Goal: Task Accomplishment & Management: Complete application form

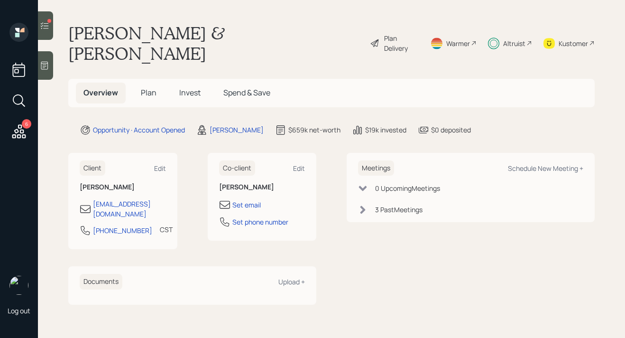
click at [578, 38] on div "Kustomer" at bounding box center [572, 43] width 29 height 10
click at [194, 82] on h5 "Invest" at bounding box center [190, 92] width 37 height 20
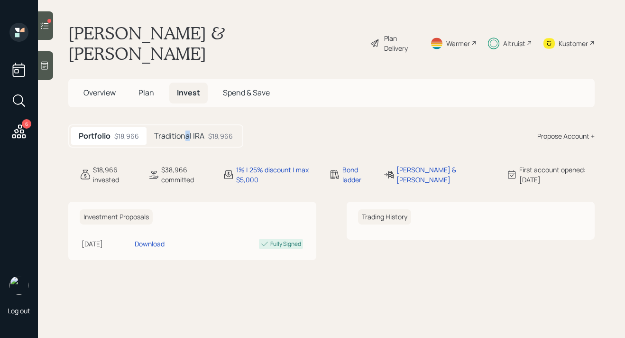
click at [187, 131] on h5 "Traditional IRA" at bounding box center [179, 135] width 50 height 9
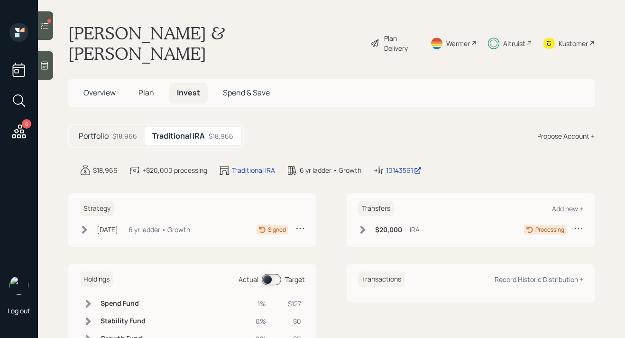
click at [101, 87] on span "Overview" at bounding box center [99, 92] width 32 height 10
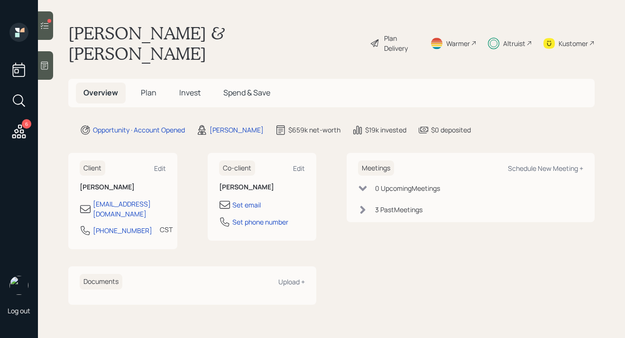
click at [46, 32] on div at bounding box center [45, 25] width 15 height 28
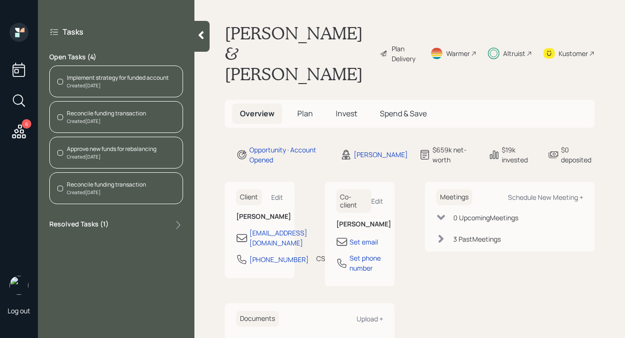
click at [115, 118] on div "Created [DATE]" at bounding box center [106, 121] width 79 height 7
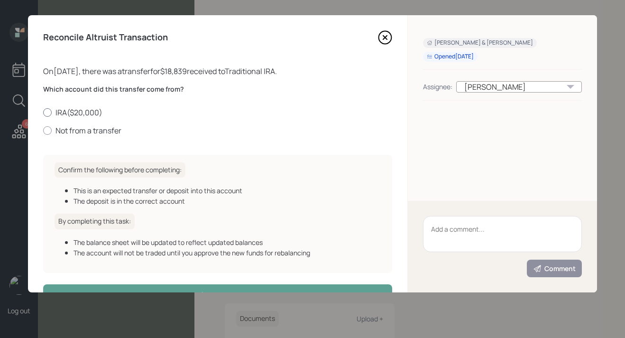
click at [82, 110] on label "IRA ( $20,000 )" at bounding box center [217, 112] width 349 height 10
click at [43, 112] on input "IRA ( $20,000 )" at bounding box center [43, 112] width 0 height 0
radio input "true"
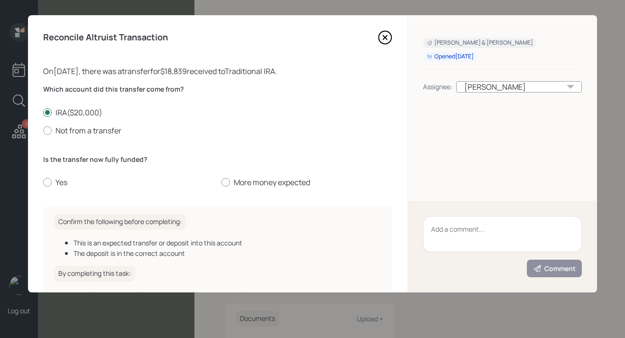
scroll to position [53, 0]
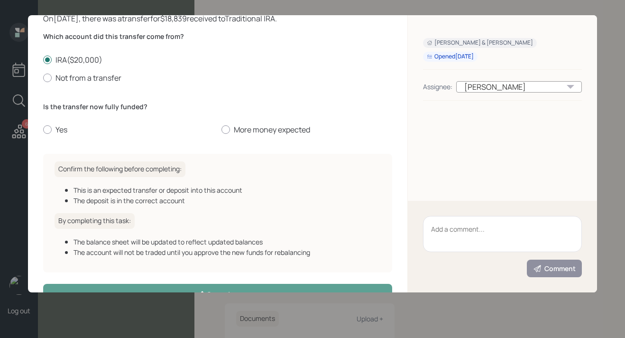
click at [265, 122] on div "Is the transfer now fully funded? Yes More money expected" at bounding box center [217, 118] width 349 height 33
click at [261, 127] on label "More money expected" at bounding box center [306, 129] width 171 height 10
click at [221, 129] on input "More money expected" at bounding box center [221, 129] width 0 height 0
radio input "true"
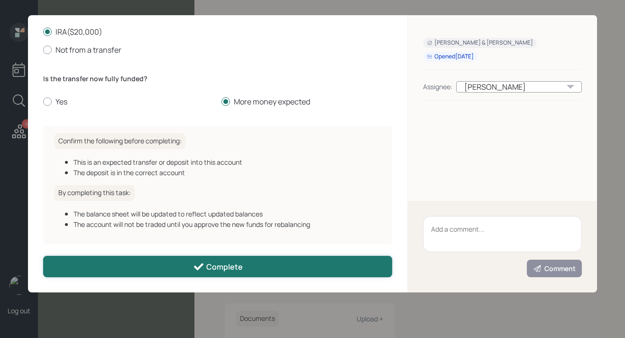
click at [202, 266] on icon at bounding box center [198, 266] width 11 height 11
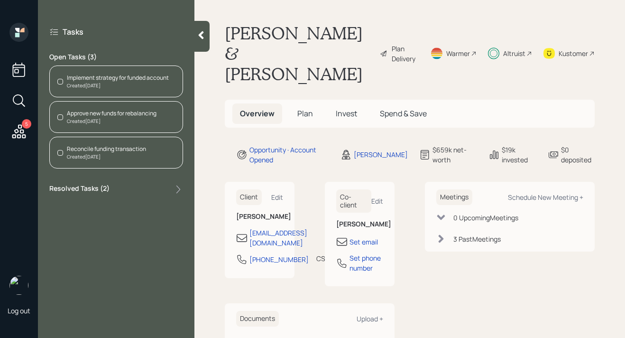
click at [131, 147] on div "Reconcile funding transaction" at bounding box center [106, 149] width 79 height 9
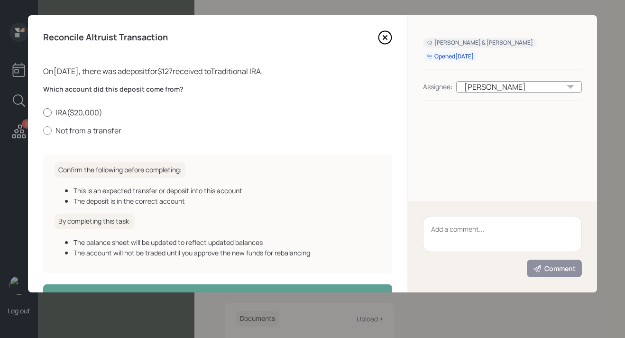
click at [83, 111] on label "IRA ( $20,000 )" at bounding box center [217, 112] width 349 height 10
click at [43, 112] on input "IRA ( $20,000 )" at bounding box center [43, 112] width 0 height 0
radio input "true"
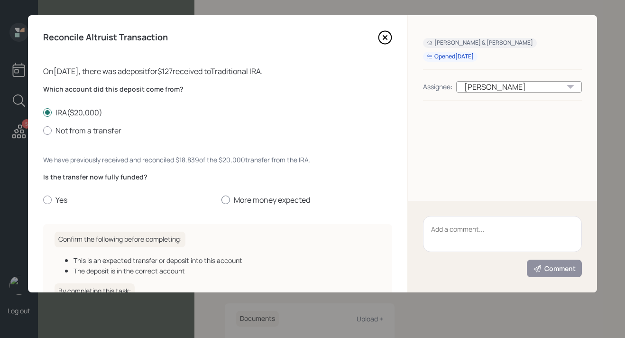
click at [241, 201] on label "More money expected" at bounding box center [306, 199] width 171 height 10
click at [221, 200] on input "More money expected" at bounding box center [221, 200] width 0 height 0
radio input "true"
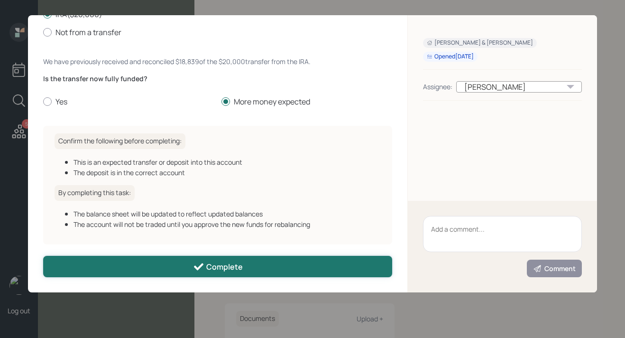
click at [210, 268] on div "Complete" at bounding box center [218, 266] width 50 height 11
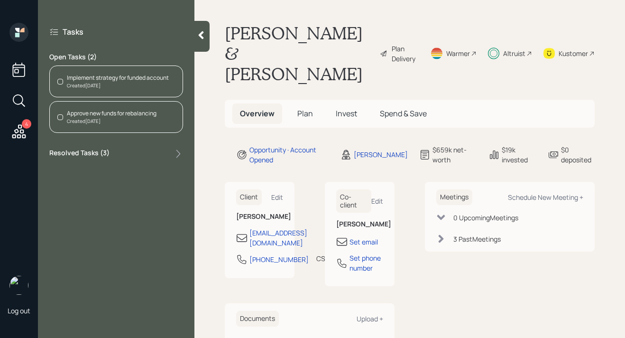
click at [128, 82] on div "Created [DATE]" at bounding box center [118, 85] width 102 height 7
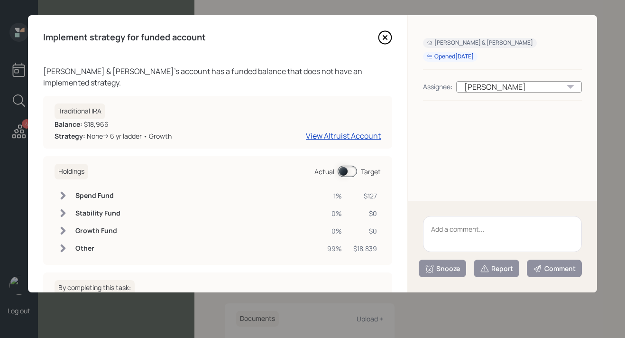
scroll to position [83, 0]
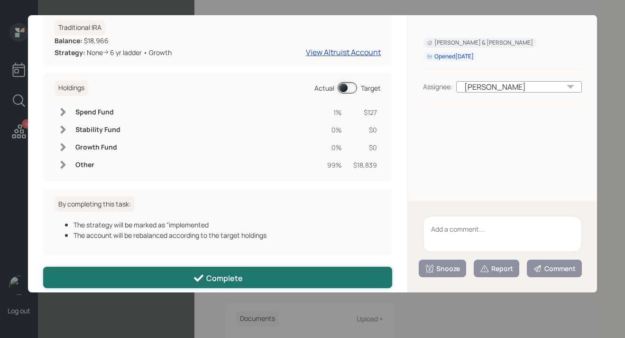
click at [223, 272] on div "Complete" at bounding box center [218, 277] width 50 height 11
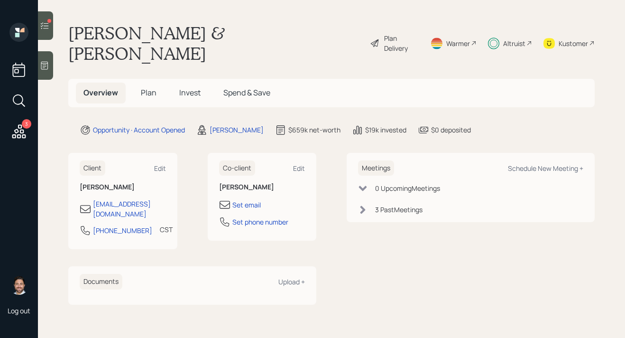
click at [51, 24] on div at bounding box center [45, 25] width 15 height 28
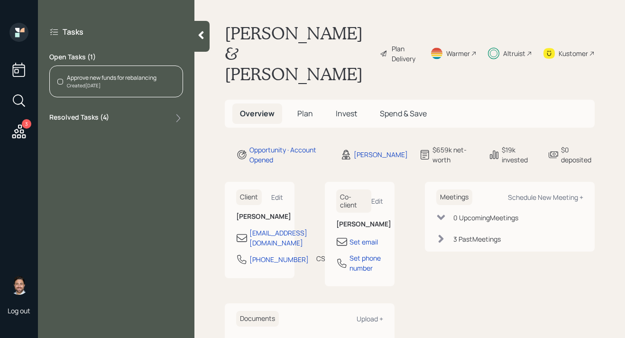
click at [102, 86] on div "Created [DATE]" at bounding box center [112, 85] width 90 height 7
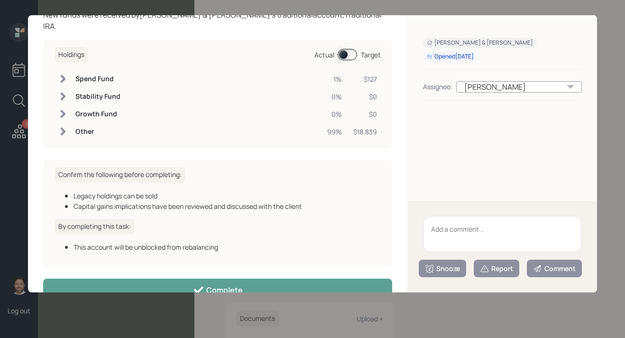
scroll to position [68, 0]
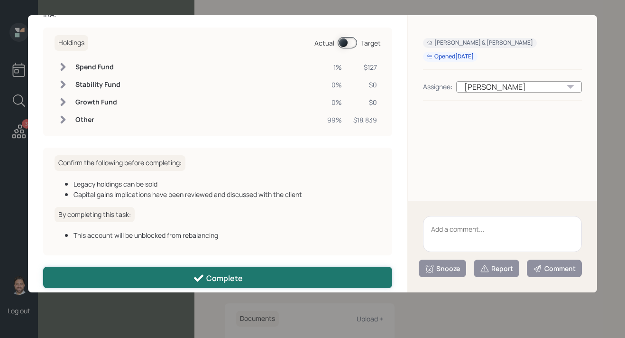
click at [227, 272] on div "Complete" at bounding box center [218, 277] width 50 height 11
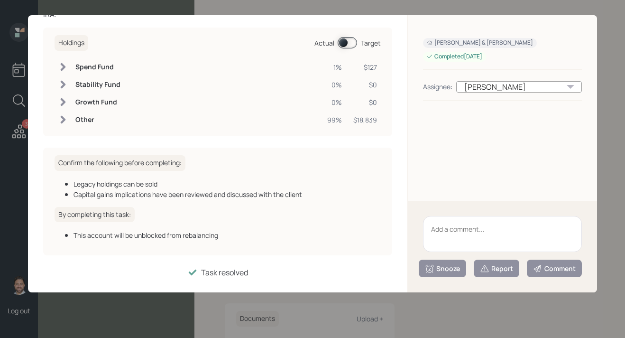
scroll to position [58, 0]
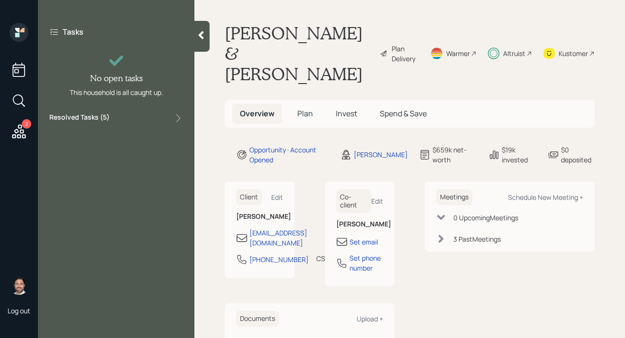
click at [201, 36] on icon at bounding box center [201, 35] width 5 height 8
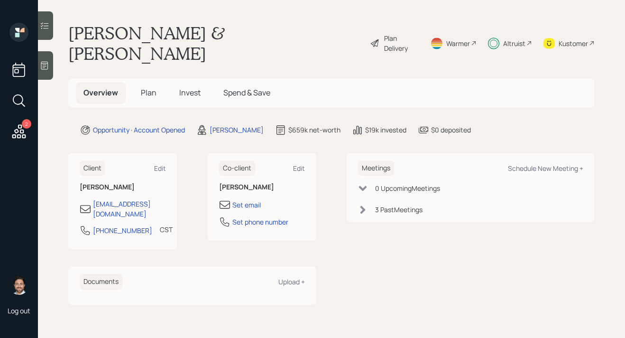
click at [24, 123] on div "2" at bounding box center [26, 123] width 9 height 9
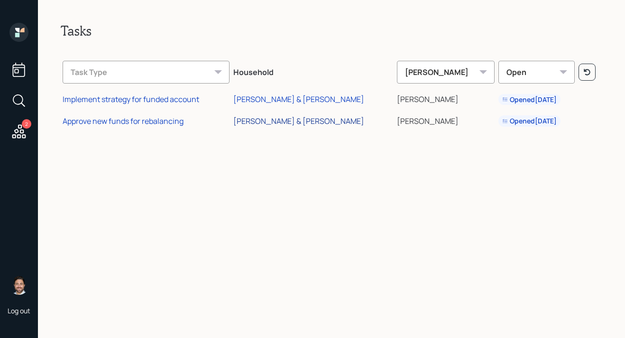
click at [295, 120] on div "Frank & Tara Oliveri" at bounding box center [298, 121] width 131 height 10
